Goal: Use online tool/utility: Use online tool/utility

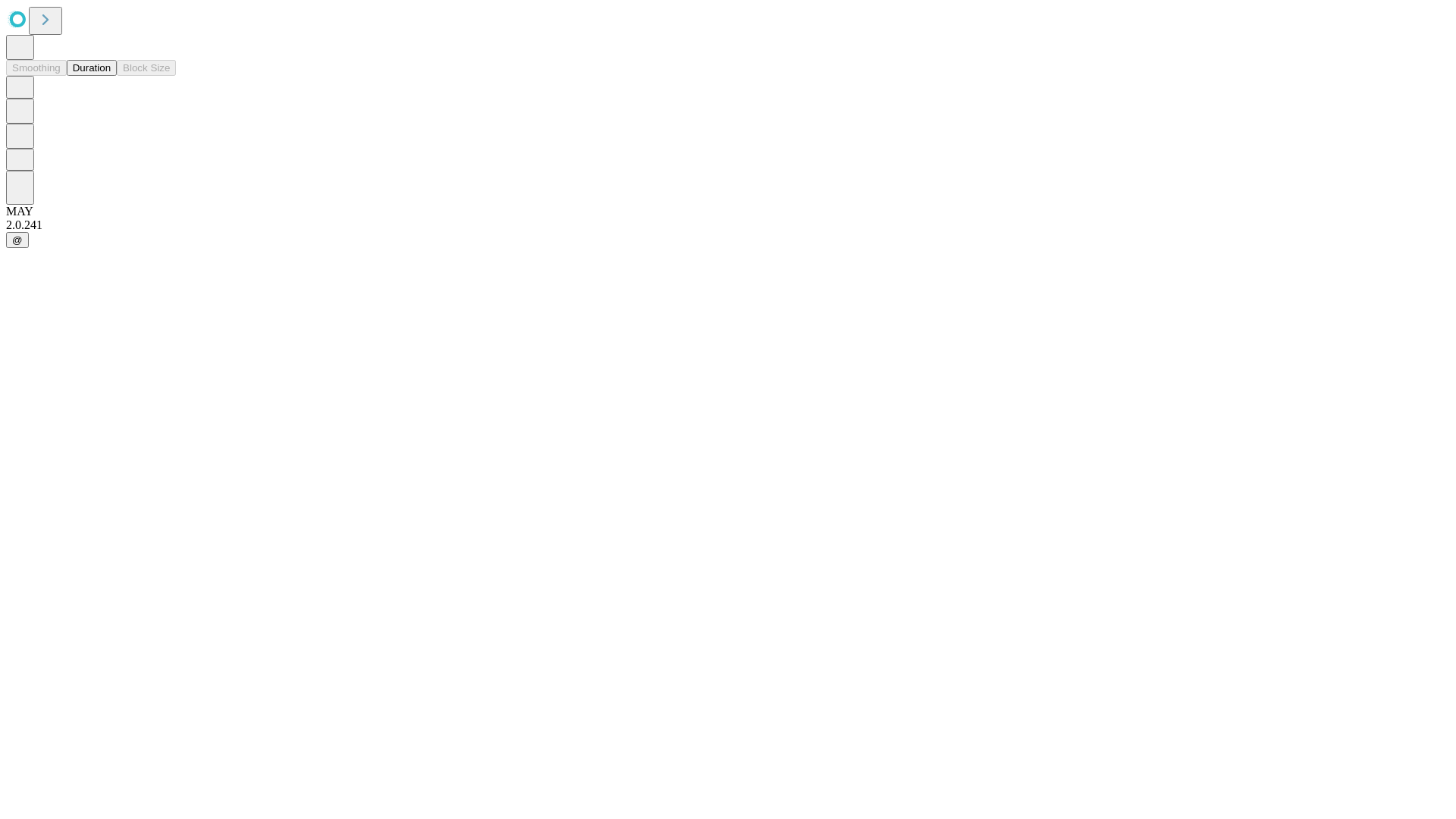
click at [111, 76] on button "Duration" at bounding box center [91, 68] width 50 height 16
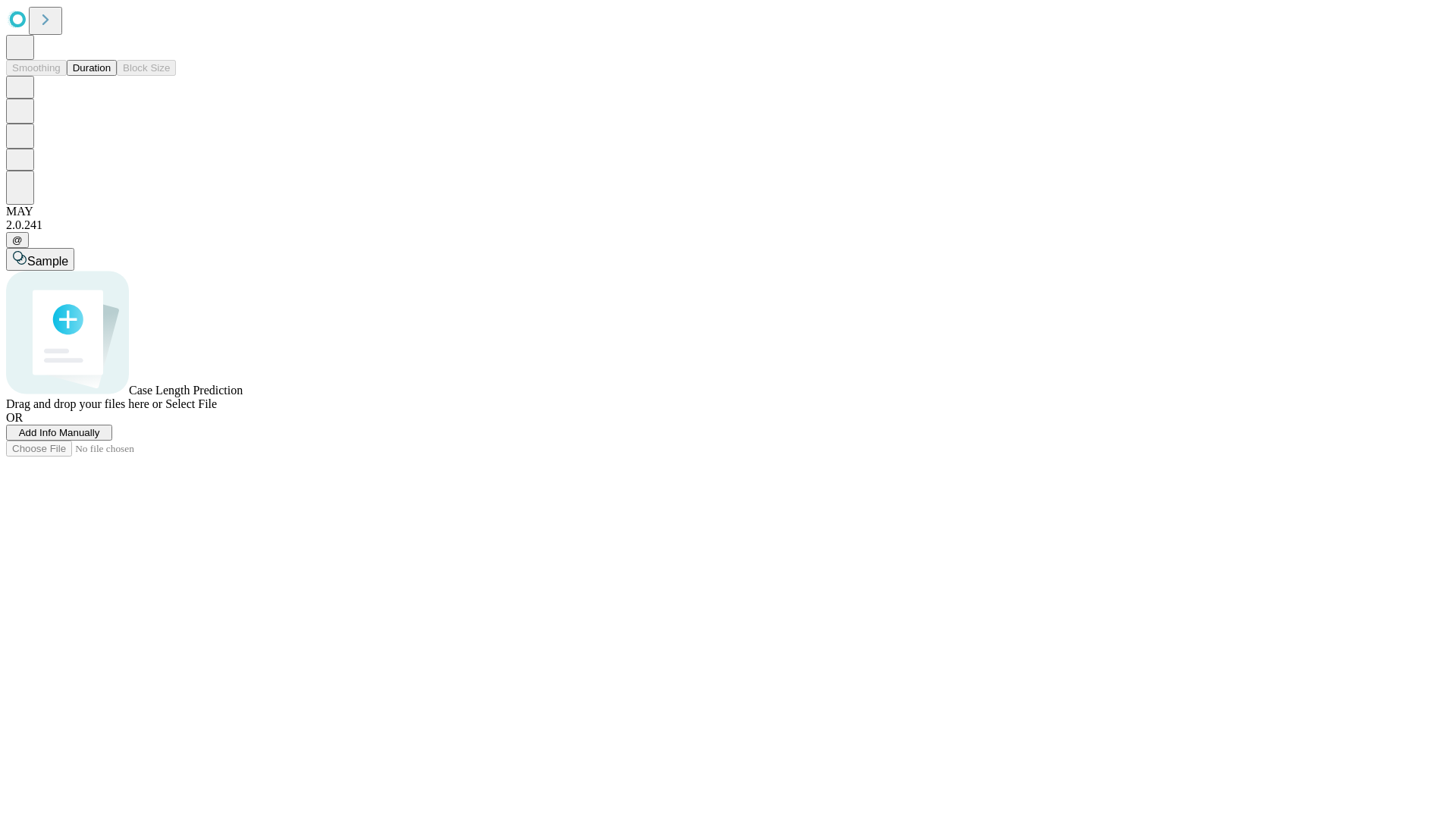
click at [68, 255] on span "Sample" at bounding box center [47, 261] width 41 height 13
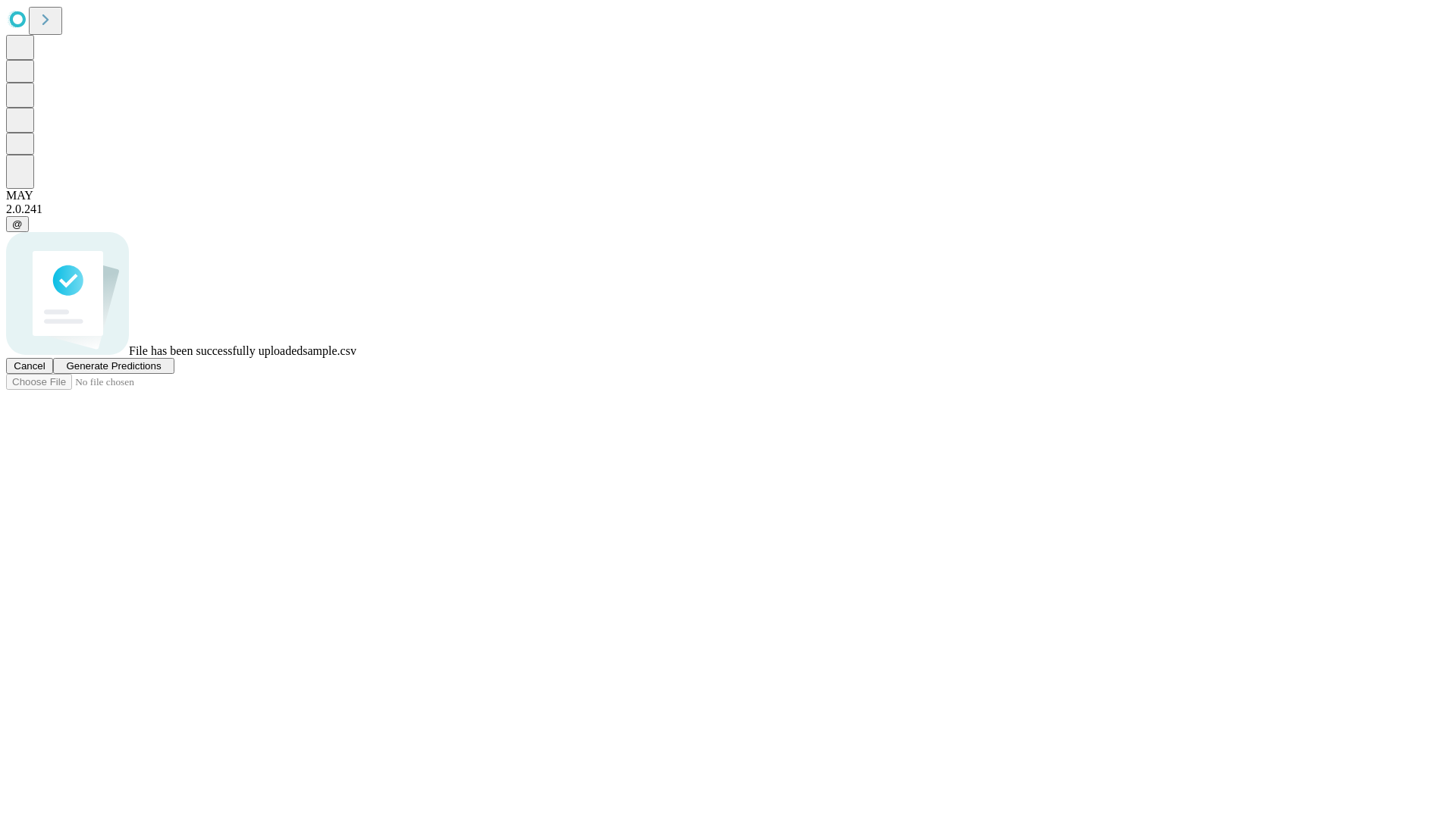
click at [161, 372] on span "Generate Predictions" at bounding box center [114, 366] width 95 height 12
